Goal: Task Accomplishment & Management: Manage account settings

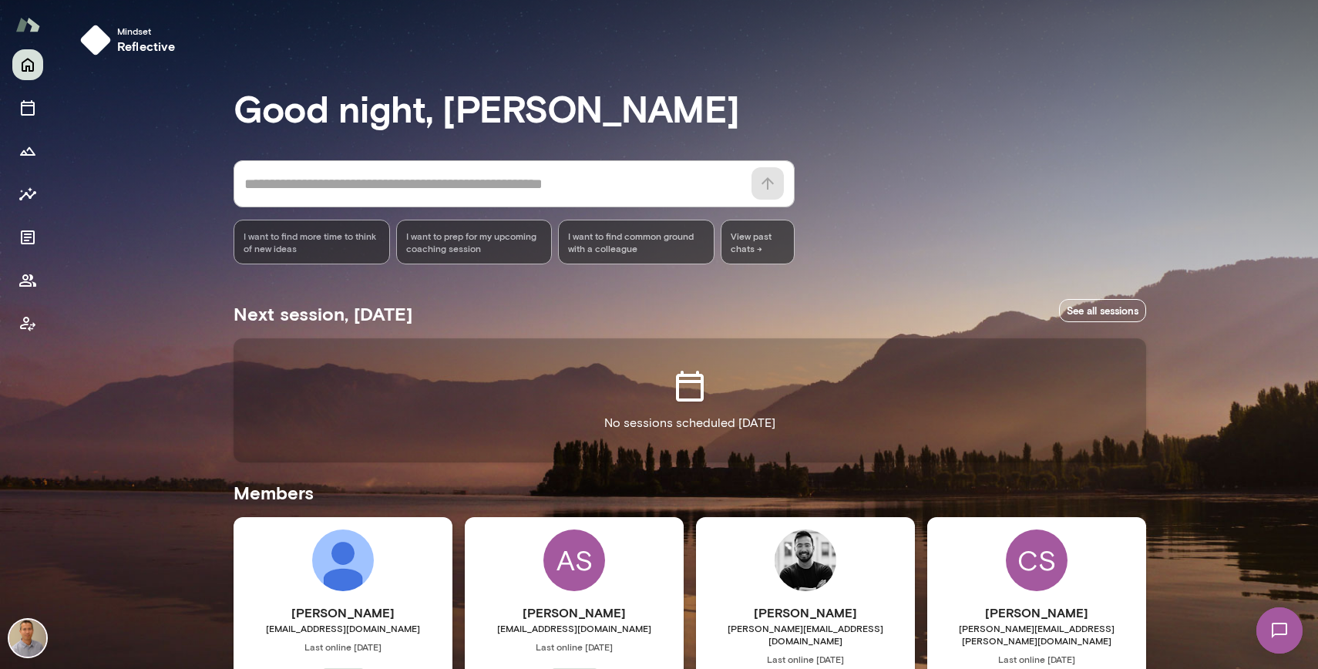
click at [30, 638] on img at bounding box center [27, 638] width 37 height 37
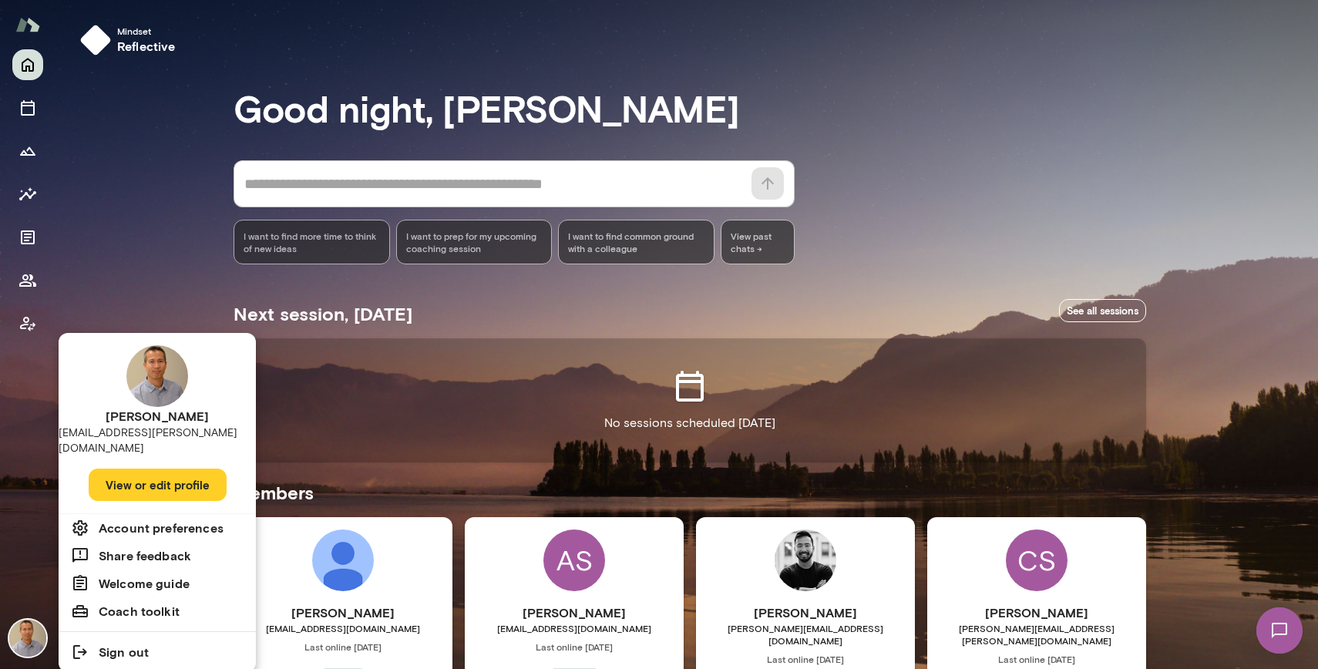
click at [153, 519] on h6 "Account preferences" at bounding box center [161, 528] width 125 height 19
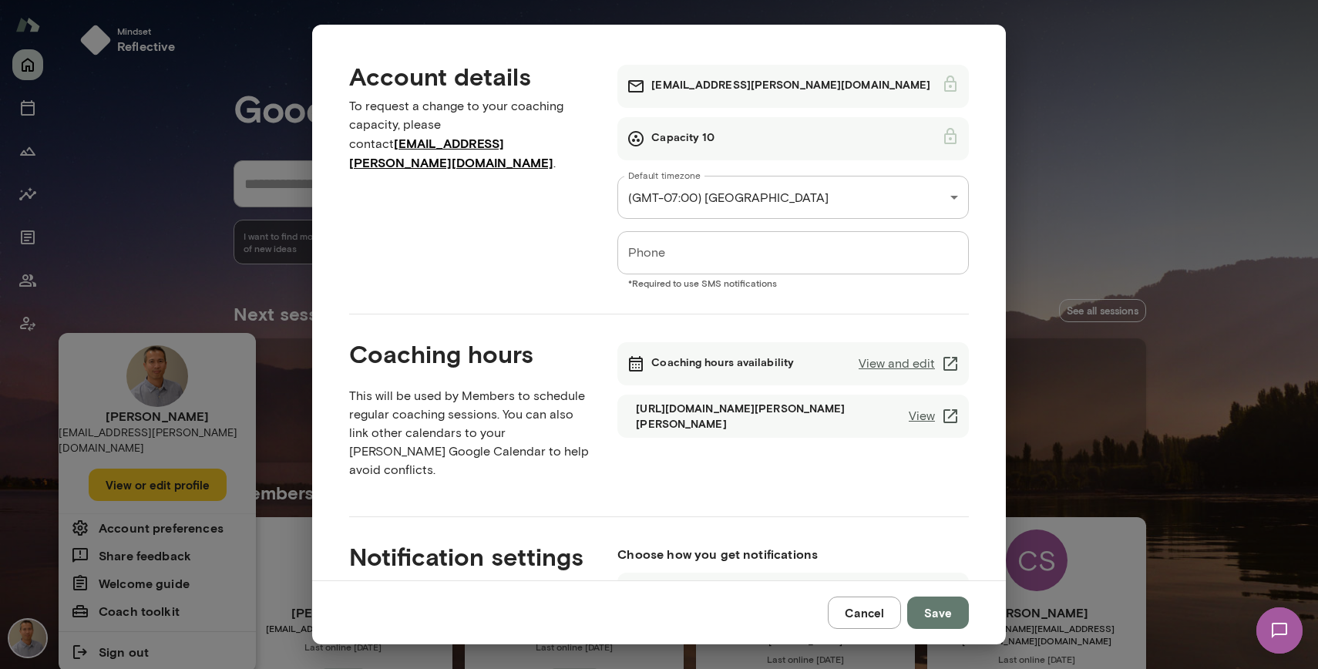
click at [898, 363] on link "View and edit" at bounding box center [909, 364] width 101 height 19
click at [530, 403] on p "This will be used by Members to schedule regular coaching sessions. You can als…" at bounding box center [471, 433] width 244 height 93
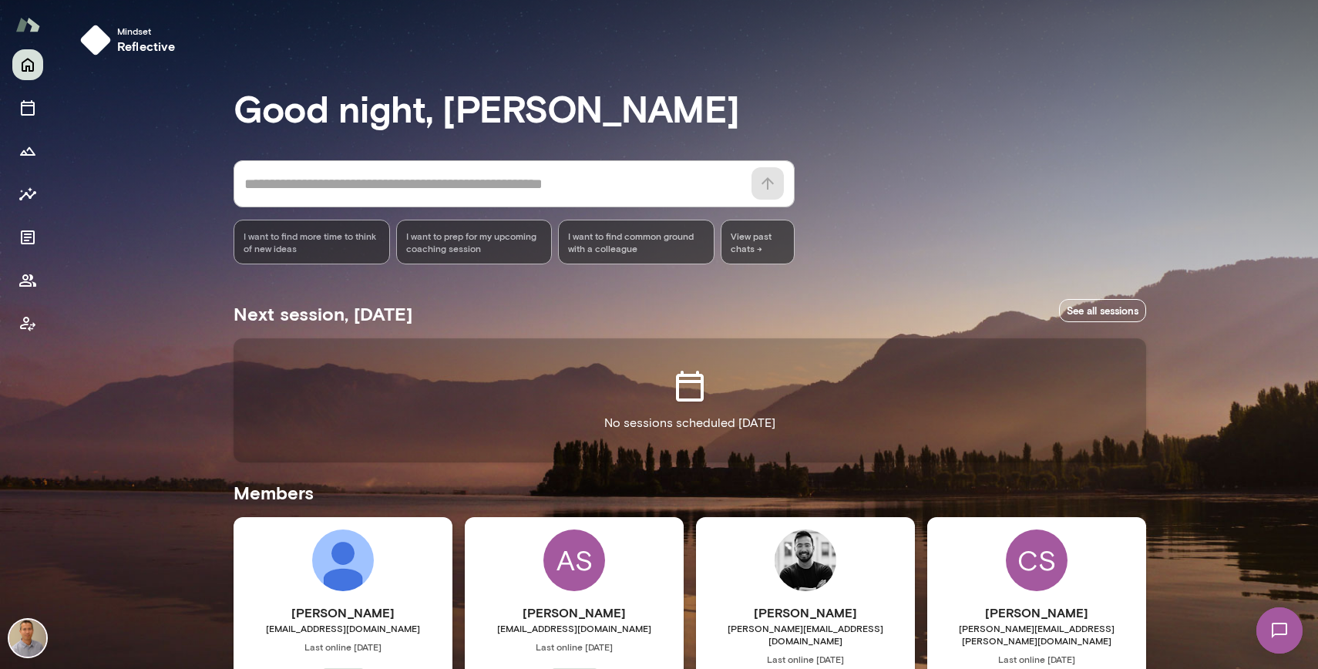
click at [25, 641] on img at bounding box center [27, 638] width 37 height 37
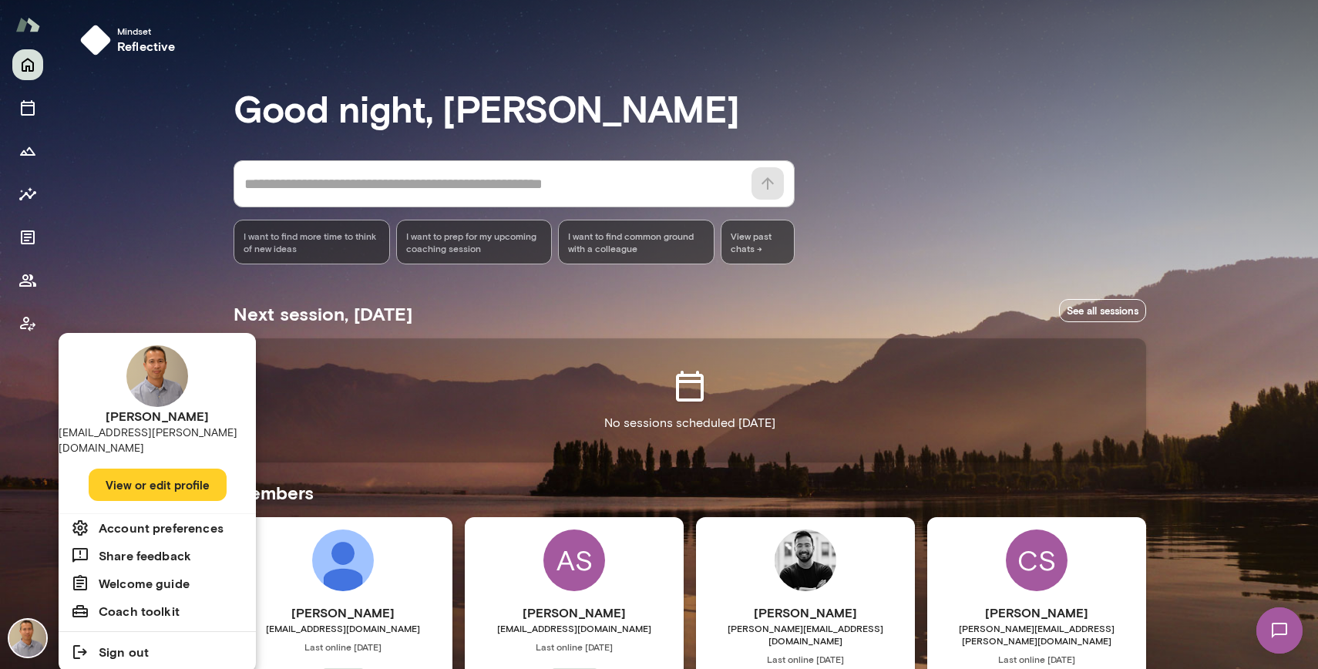
click at [148, 519] on h6 "Account preferences" at bounding box center [161, 528] width 125 height 19
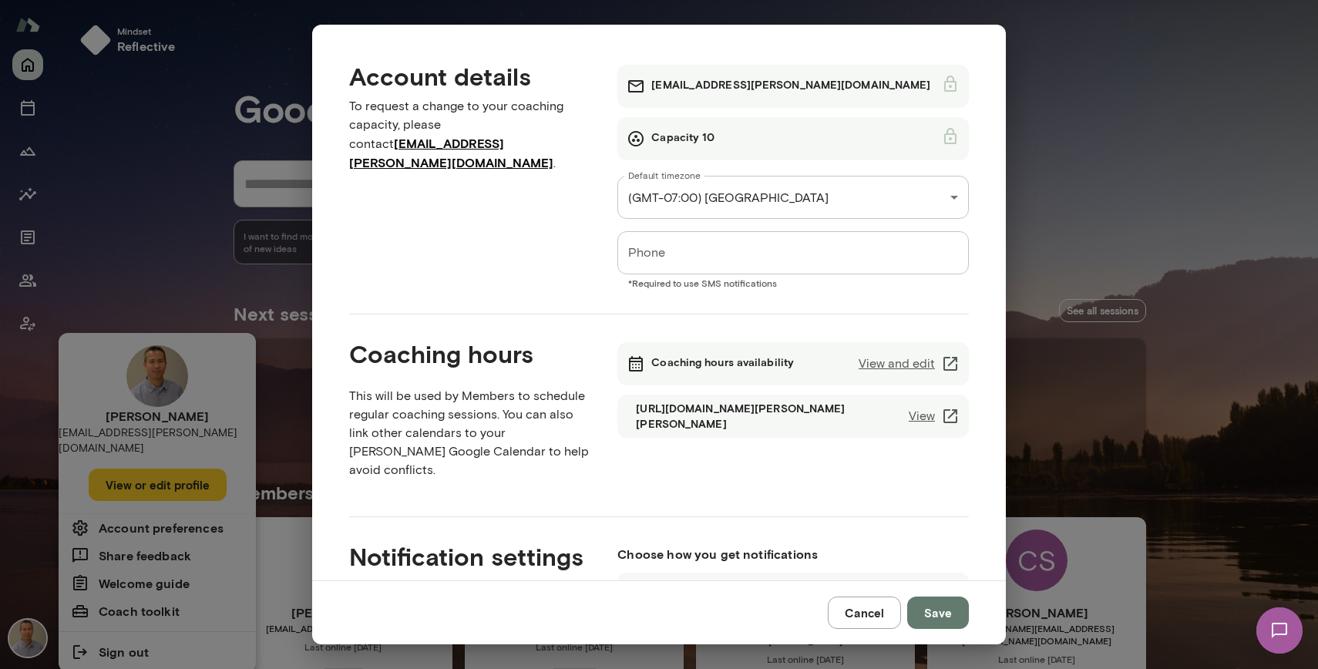
click at [917, 365] on link "View and edit" at bounding box center [909, 364] width 101 height 19
